Goal: Information Seeking & Learning: Learn about a topic

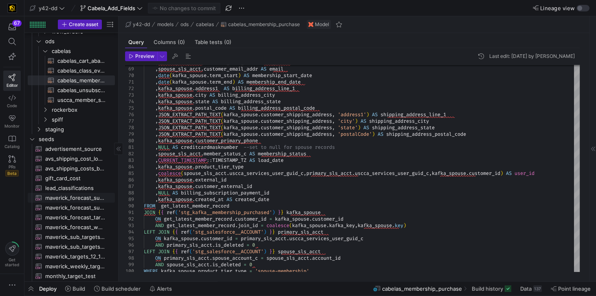
scroll to position [70, 0]
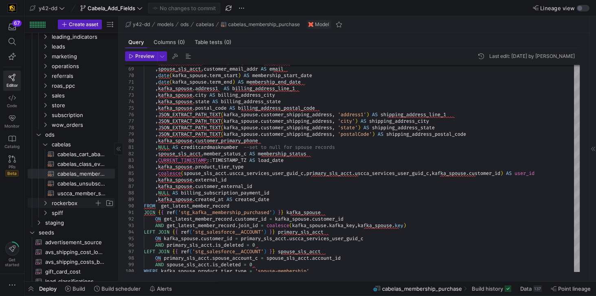
click at [69, 201] on span "rockerbox" at bounding box center [73, 202] width 42 height 9
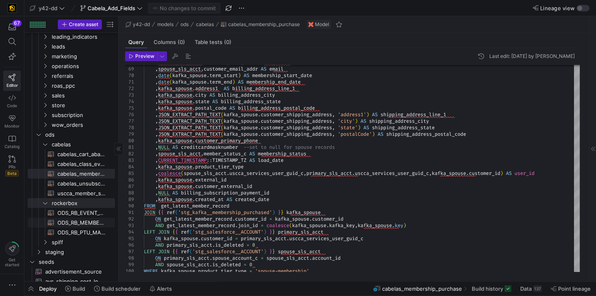
click at [61, 211] on span "ODS_RB_MEMBERSHIP_SALE​​​​​​​​​​" at bounding box center [81, 222] width 48 height 9
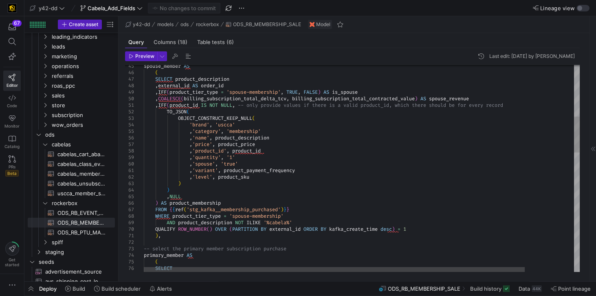
scroll to position [52, 0]
drag, startPoint x: 150, startPoint y: 222, endPoint x: 306, endPoint y: 220, distance: 155.6
click at [306, 211] on span "AND product_description NOT ILIKE '%cabela%'" at bounding box center [226, 222] width 165 height 7
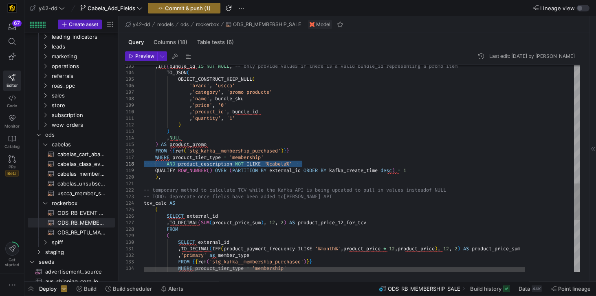
drag, startPoint x: 302, startPoint y: 163, endPoint x: 129, endPoint y: 161, distance: 173.2
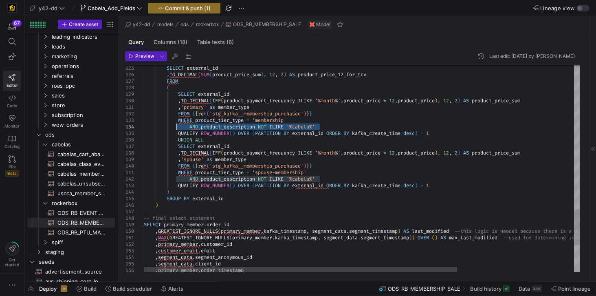
drag, startPoint x: 322, startPoint y: 124, endPoint x: 175, endPoint y: 125, distance: 146.7
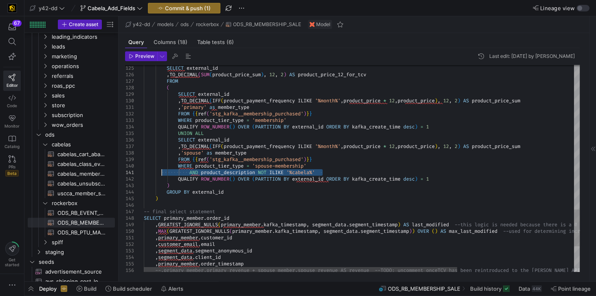
drag, startPoint x: 323, startPoint y: 173, endPoint x: 161, endPoint y: 173, distance: 163.0
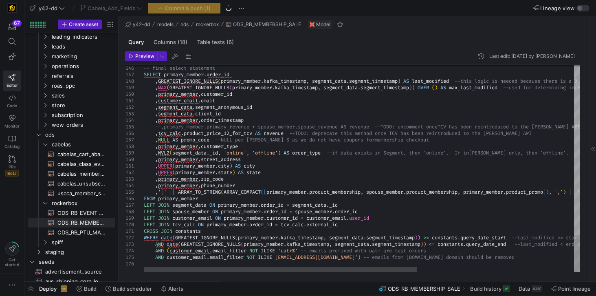
scroll to position [38, 0]
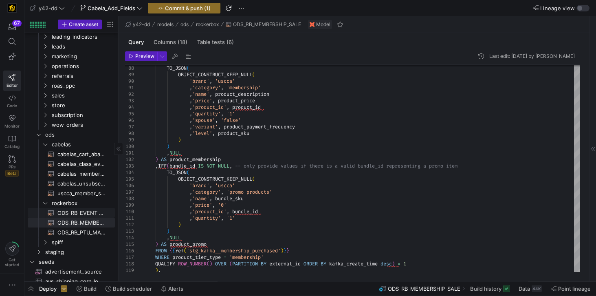
click at [64, 211] on span "ODS_RB_EVENT_TRAINING_REGISTRANT​​​​​​​​​​" at bounding box center [81, 212] width 48 height 9
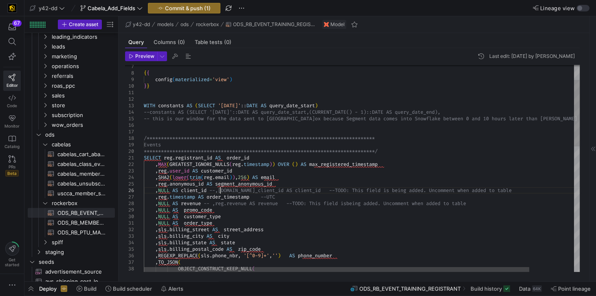
type textarea "SELECT reg.registrant_id AS order_id ,MAX(GREATEST_IGNORE_NULLS(reg.timestamp))…"
